Goal: Entertainment & Leisure: Consume media (video, audio)

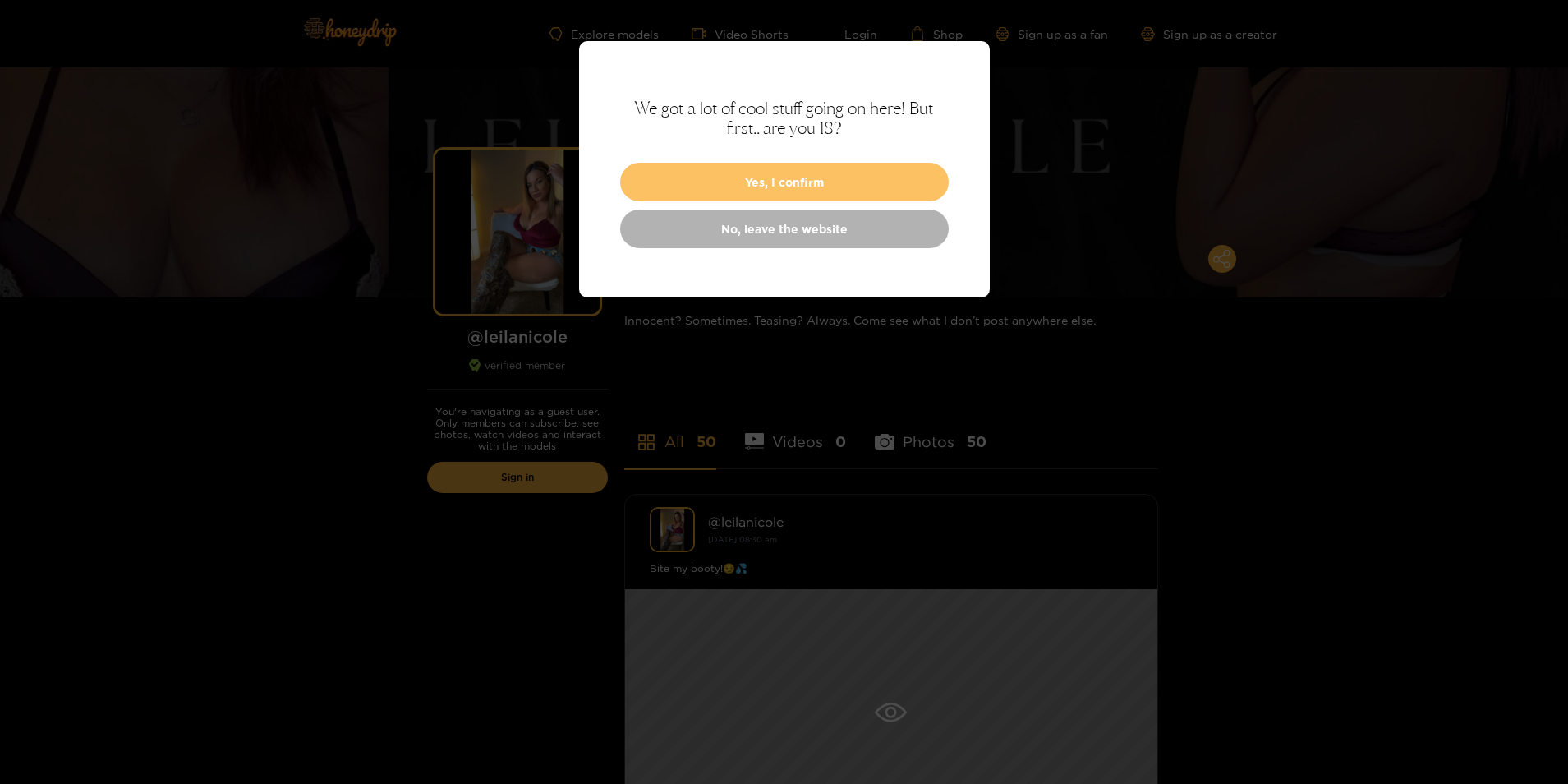
click at [798, 190] on button "Yes, I confirm" at bounding box center [784, 181] width 329 height 39
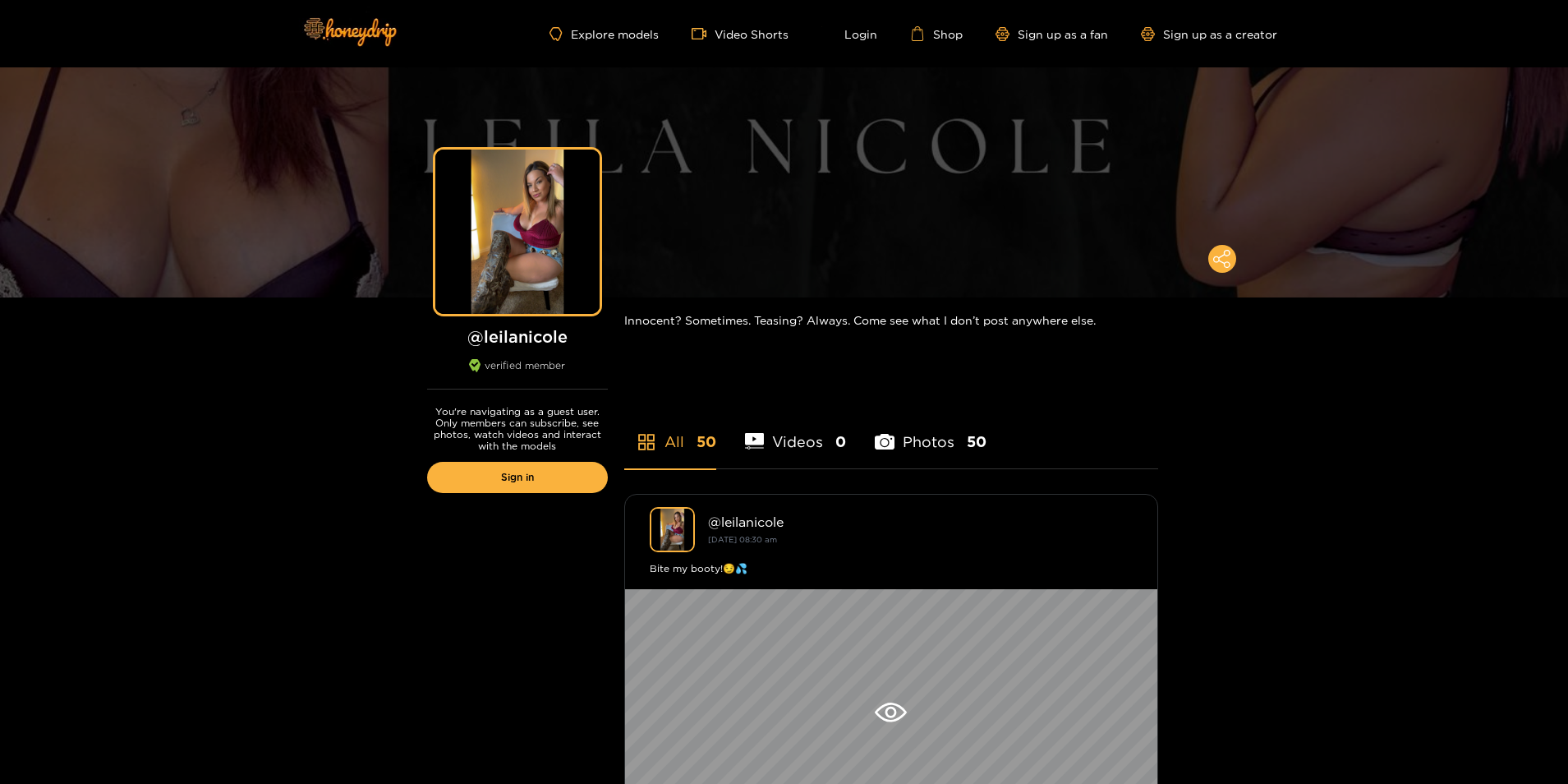
drag, startPoint x: 1564, startPoint y: 113, endPoint x: 1573, endPoint y: 242, distance: 129.3
click at [1567, 242] on html "Explore models Video Shorts Login Shop Sign up as a fan Sign up as a creator Pr…" at bounding box center [784, 392] width 1568 height 784
drag, startPoint x: 1383, startPoint y: 451, endPoint x: 1408, endPoint y: 343, distance: 110.9
drag, startPoint x: 1408, startPoint y: 343, endPoint x: 1400, endPoint y: 350, distance: 10.6
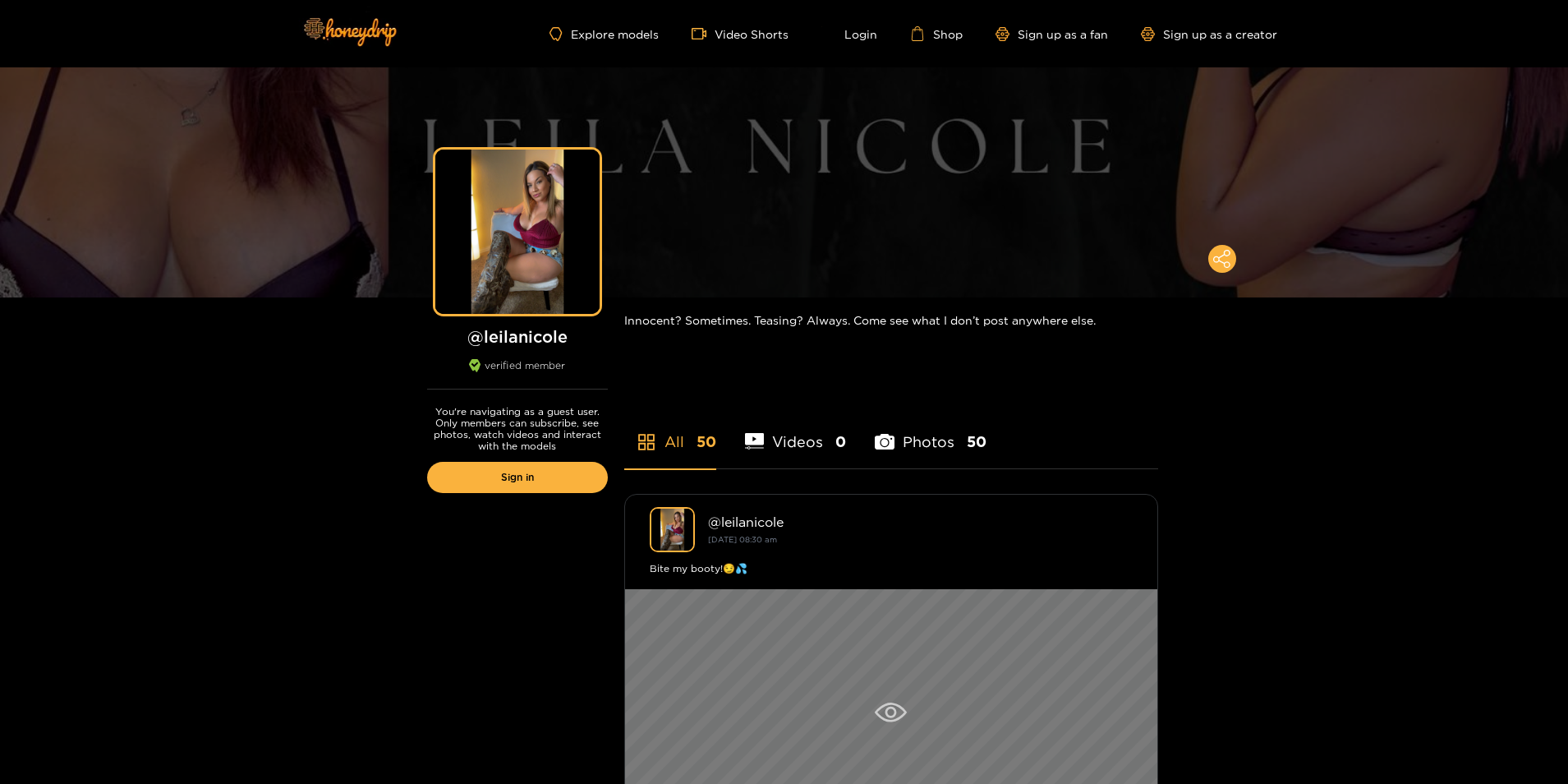
click at [909, 729] on div at bounding box center [892, 712] width 532 height 246
